Goal: Transaction & Acquisition: Purchase product/service

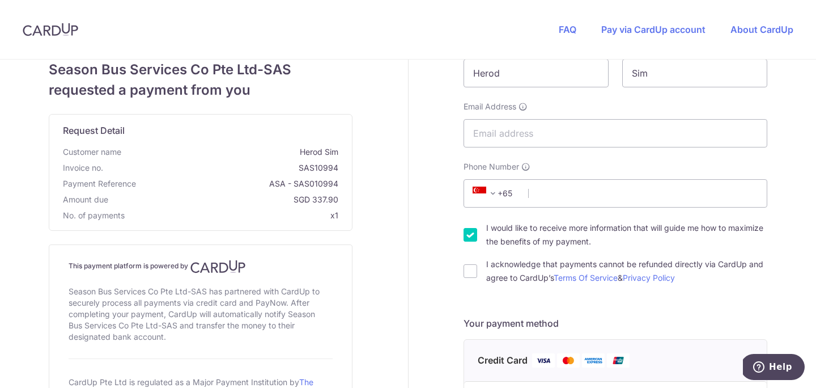
scroll to position [46, 0]
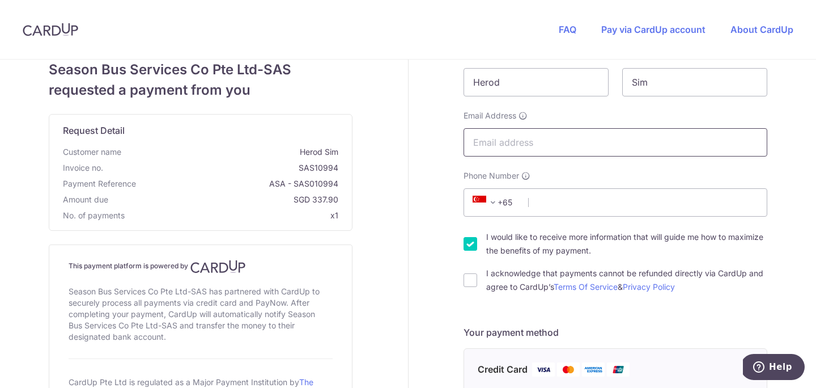
click at [497, 150] on input "Email Address" at bounding box center [615, 142] width 304 height 28
type input "[EMAIL_ADDRESS][DOMAIN_NAME]"
click at [543, 202] on input "Phone Number" at bounding box center [615, 202] width 304 height 28
click at [495, 203] on span at bounding box center [493, 202] width 14 height 14
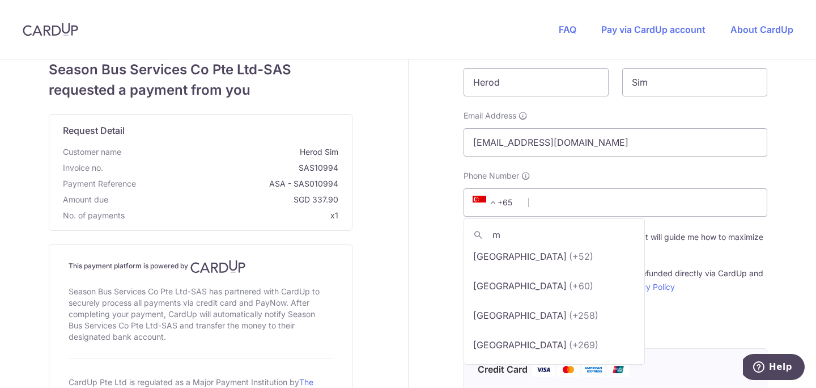
scroll to position [0, 0]
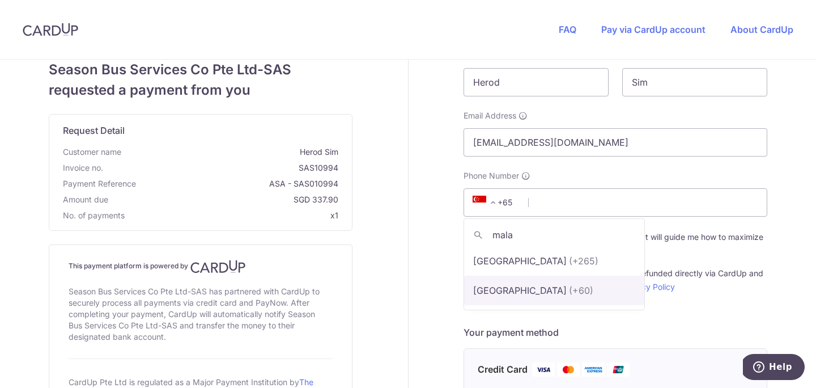
type input "mala"
select select "159"
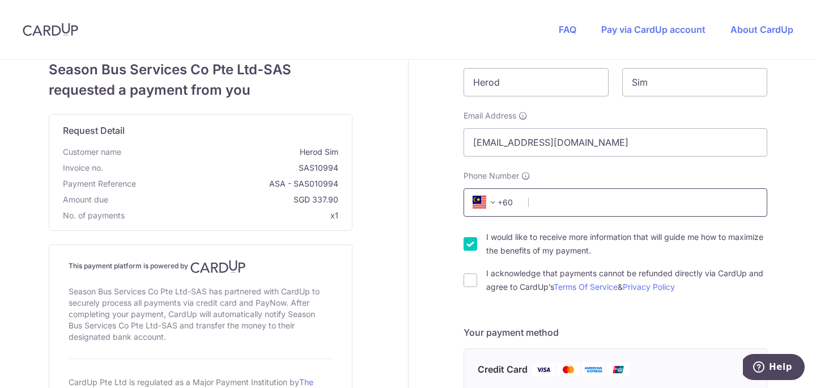
click at [533, 204] on input "Phone Number" at bounding box center [615, 202] width 304 height 28
type input "198843524"
click at [473, 278] on input "I acknowledge that payments cannot be refunded directly via CardUp and agree to…" at bounding box center [470, 280] width 14 height 14
checkbox input "true"
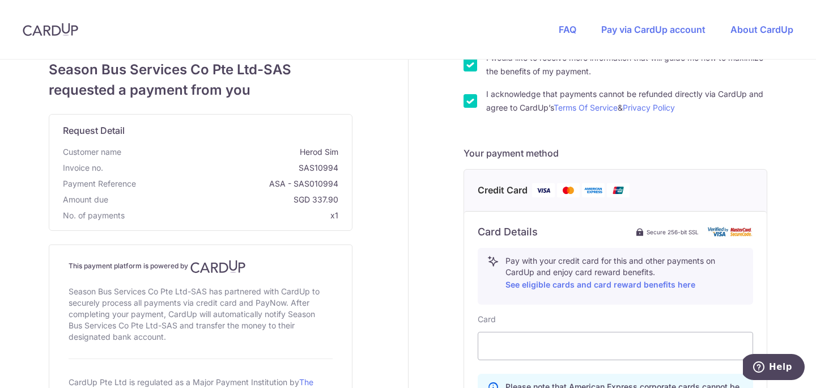
scroll to position [224, 0]
click at [551, 193] on img at bounding box center [543, 191] width 23 height 14
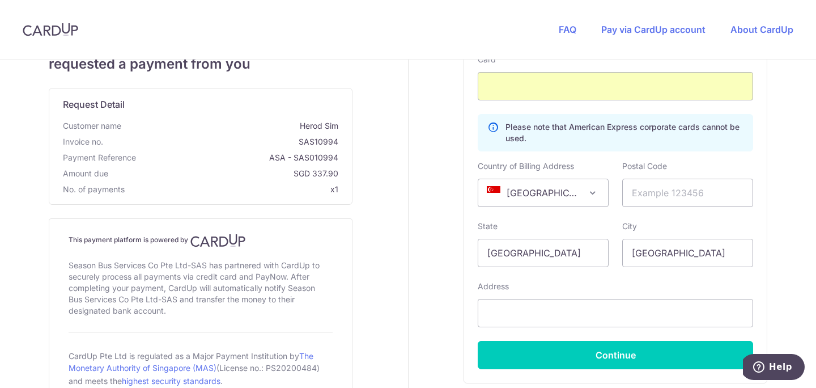
scroll to position [485, 0]
click at [648, 192] on input "text" at bounding box center [687, 192] width 131 height 28
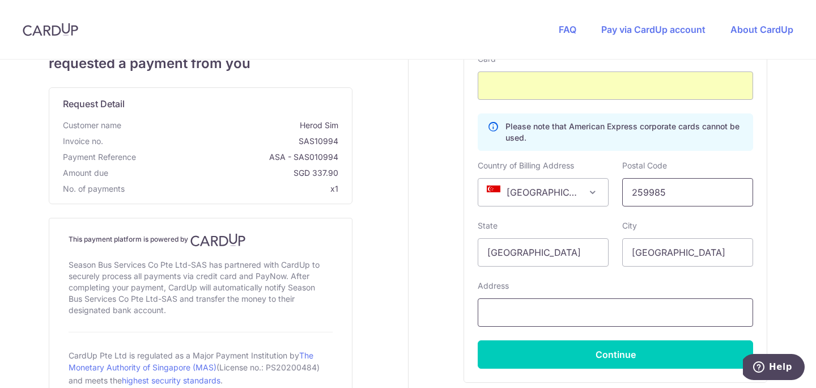
type input "259985"
click at [504, 308] on input "text" at bounding box center [615, 312] width 275 height 28
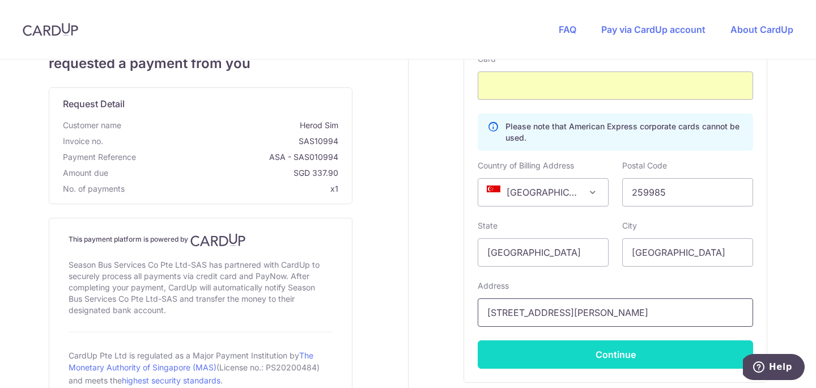
type input "[STREET_ADDRESS][PERSON_NAME]"
click at [529, 343] on button "Continue" at bounding box center [615, 354] width 275 height 28
type input "**** 2829"
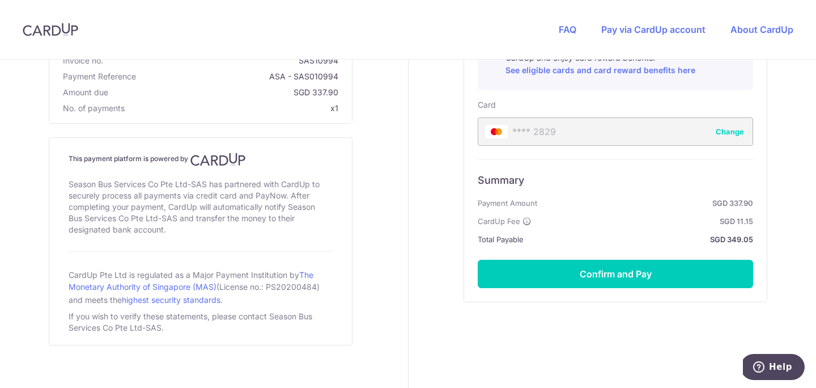
scroll to position [445, 0]
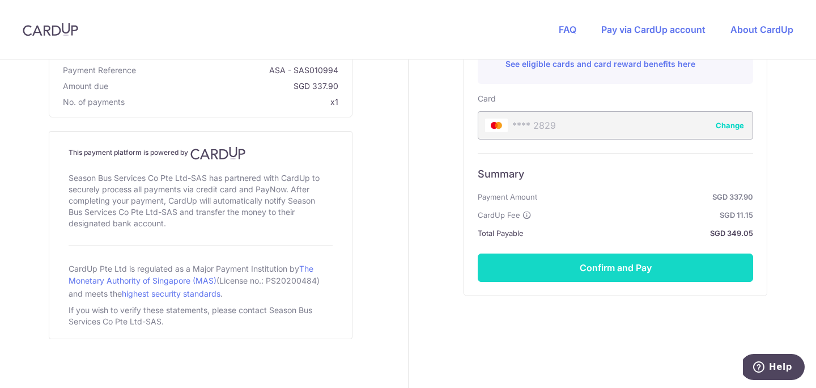
click at [562, 268] on button "Confirm and Pay" at bounding box center [615, 267] width 275 height 28
